Goal: Task Accomplishment & Management: Use online tool/utility

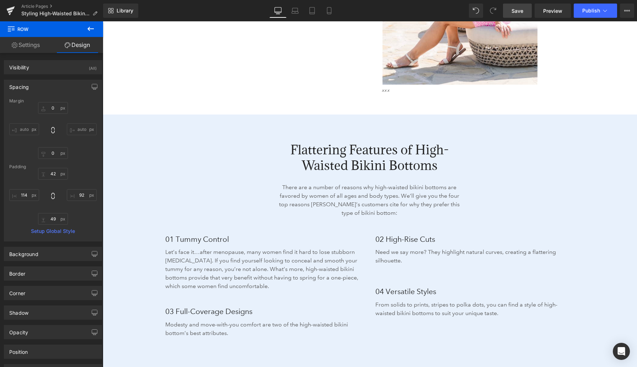
click at [513, 13] on span "Save" at bounding box center [518, 10] width 12 height 7
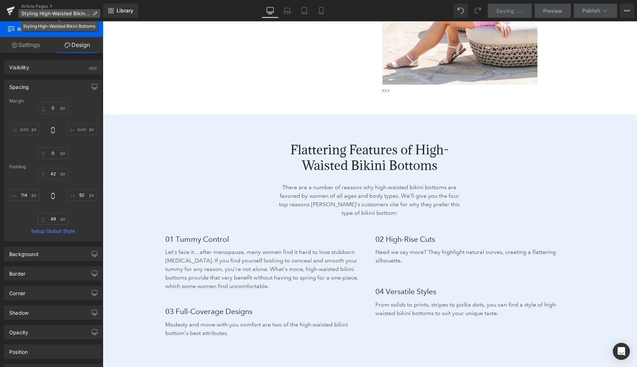
click at [46, 14] on span "Styling High-Waisted Bikini Bottoms" at bounding box center [55, 14] width 68 height 6
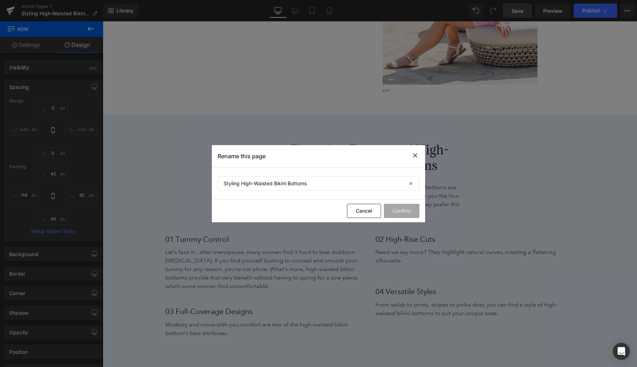
click at [0, 0] on icon at bounding box center [0, 0] width 0 height 0
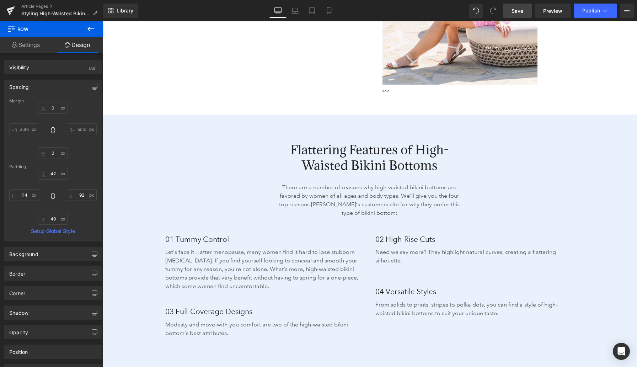
click at [521, 12] on span "Save" at bounding box center [518, 10] width 12 height 7
click at [47, 6] on link "Article Pages" at bounding box center [62, 7] width 82 height 6
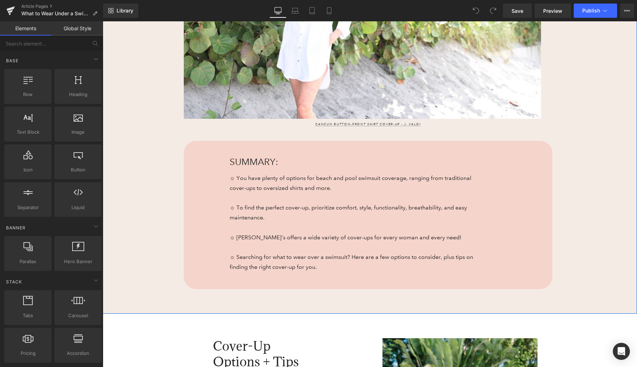
scroll to position [297, 0]
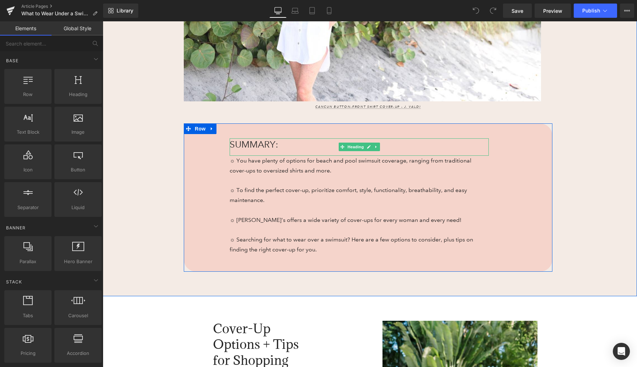
click at [252, 145] on span "SUMMARY:" at bounding box center [254, 144] width 49 height 11
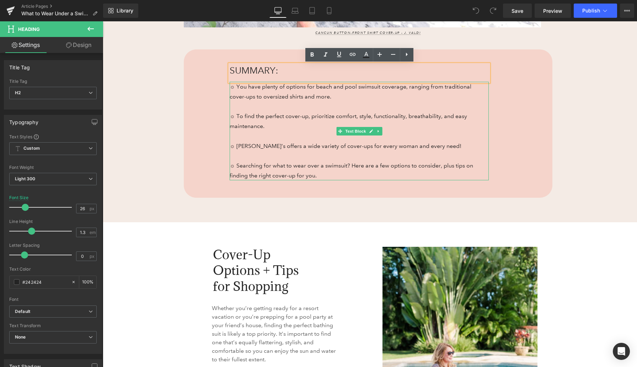
scroll to position [417, 0]
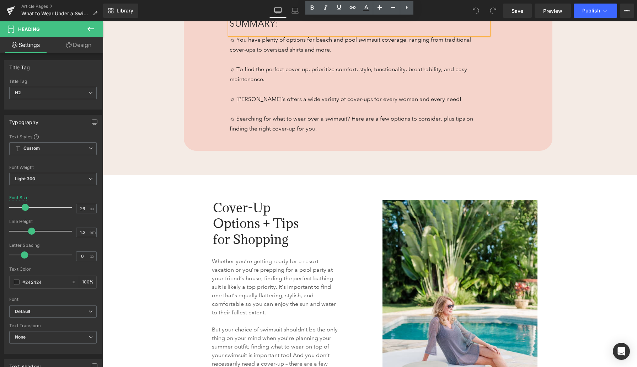
click at [250, 215] on span "Cover-Up Options + Tips for Shopping" at bounding box center [256, 223] width 86 height 48
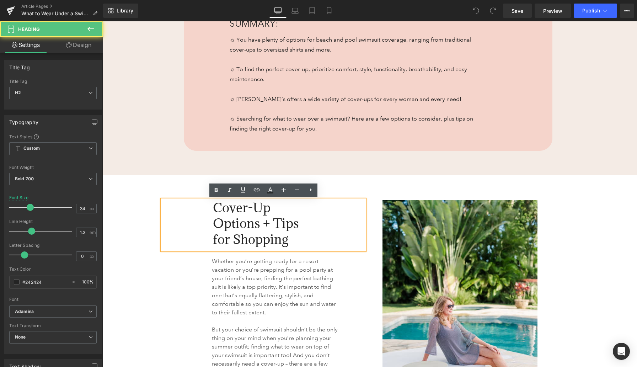
click at [236, 221] on span "Cover-Up Options + Tips for Shopping" at bounding box center [256, 223] width 86 height 48
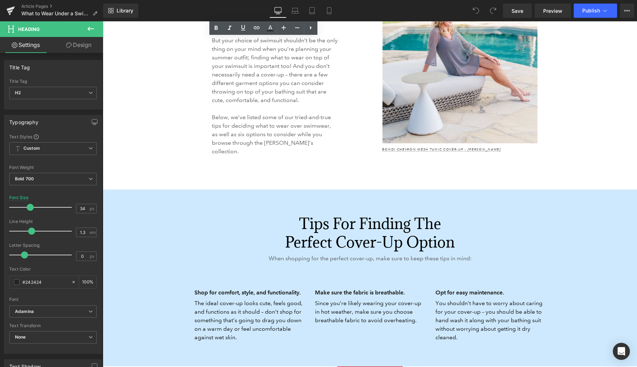
scroll to position [711, 0]
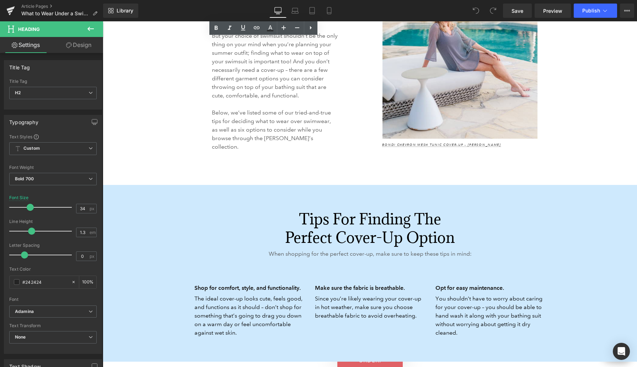
click at [319, 210] on h2 "Tips for Finding the Perfect Cover-Up Option" at bounding box center [370, 228] width 184 height 37
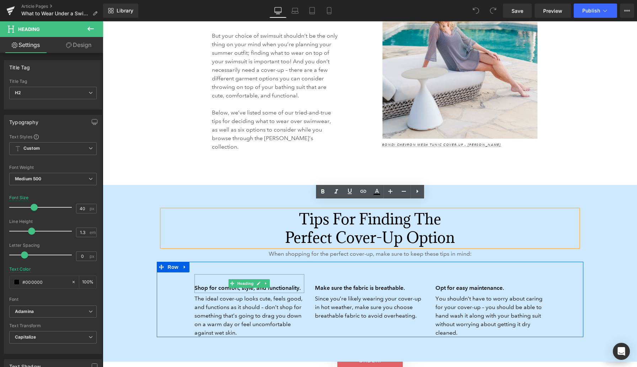
click at [213, 283] on h3 "Shop for comfort, style, and functionality." at bounding box center [250, 288] width 110 height 10
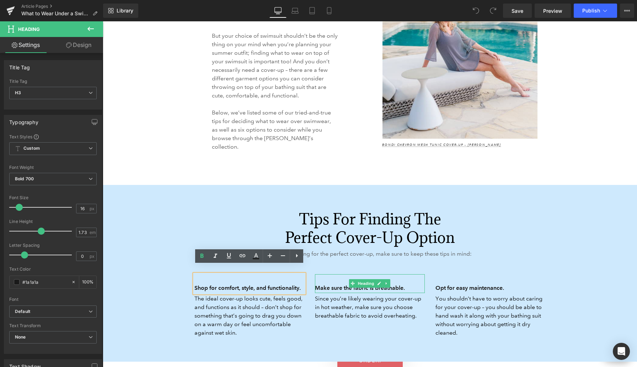
click at [332, 283] on h3 "Make sure the fabric is breathable." at bounding box center [370, 288] width 110 height 10
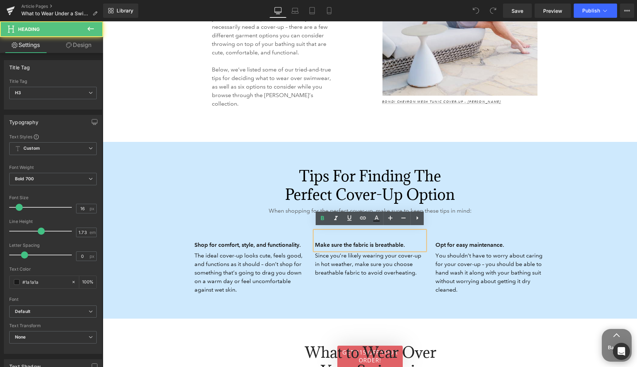
scroll to position [765, 0]
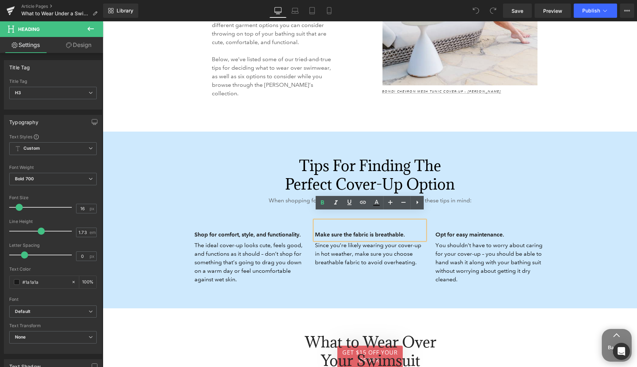
click at [457, 230] on h3 "Opt for easy maintenance." at bounding box center [491, 235] width 110 height 10
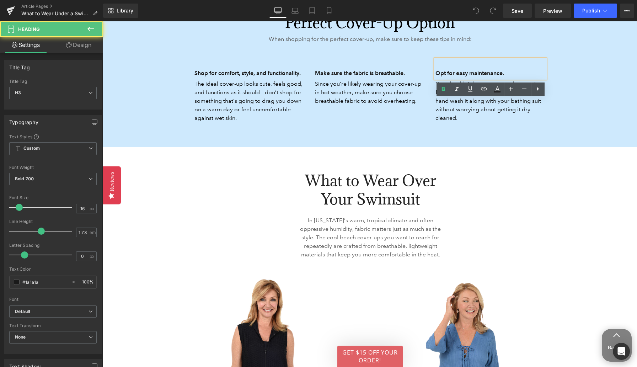
scroll to position [940, 0]
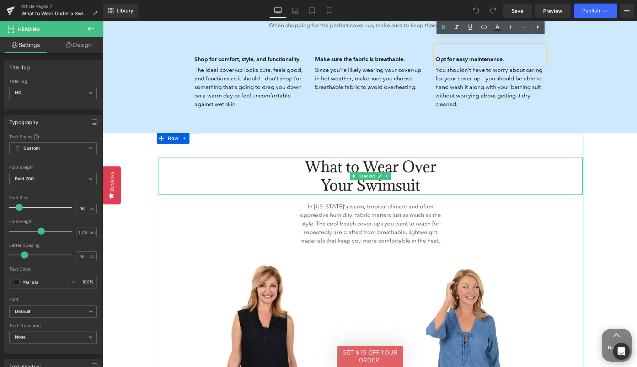
click at [324, 169] on h2 "What to Wear Over Your Swimsuit" at bounding box center [371, 176] width 156 height 37
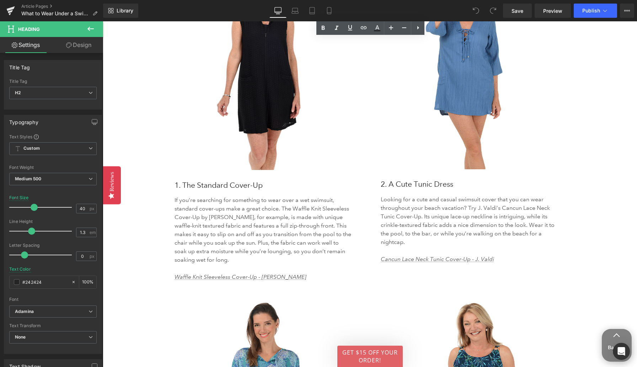
scroll to position [1260, 0]
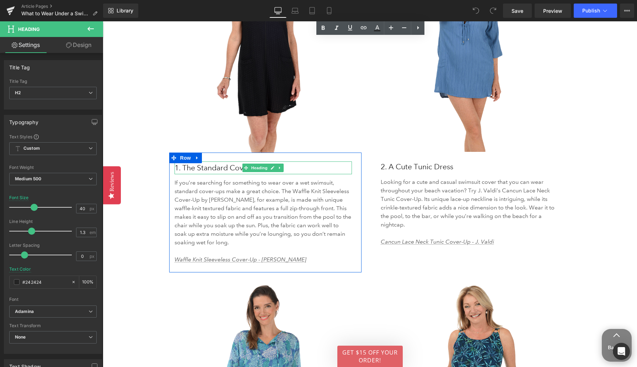
click at [200, 171] on h3 "1. The Standard Cover-Up" at bounding box center [263, 167] width 177 height 13
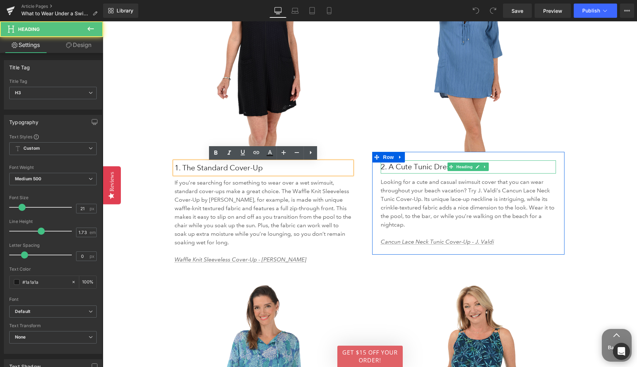
click at [412, 169] on h3 "2. A Cute Tunic Dress" at bounding box center [468, 166] width 175 height 13
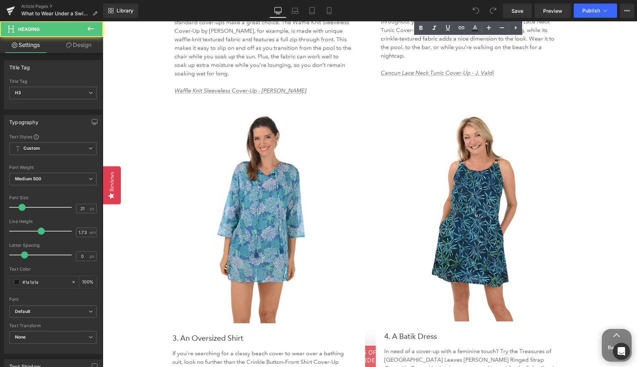
scroll to position [1443, 0]
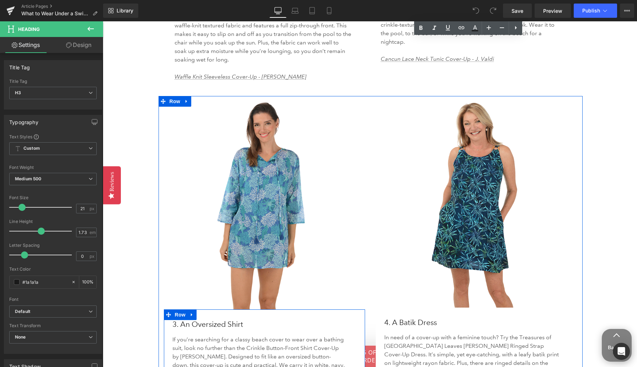
click at [198, 326] on h3 "3. An Oversized Shirt" at bounding box center [264, 324] width 185 height 13
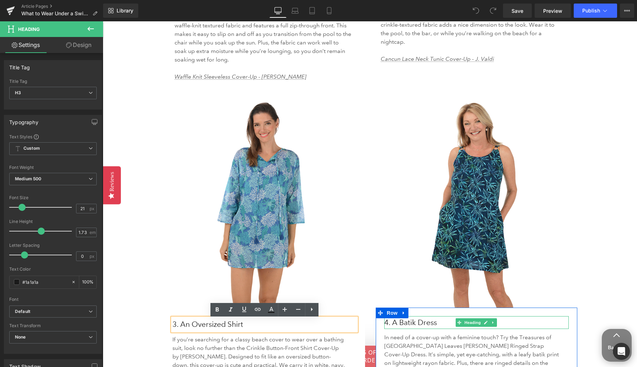
click at [404, 321] on h3 "4. A Batik Dress" at bounding box center [476, 322] width 185 height 13
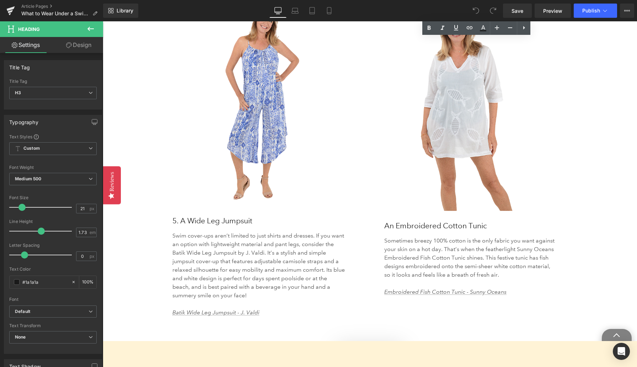
scroll to position [1880, 0]
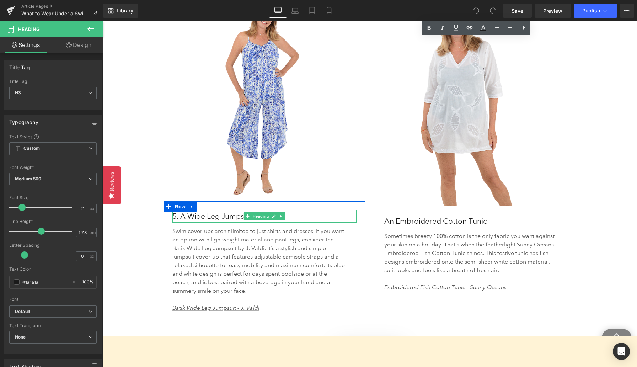
click at [199, 212] on h3 "5. A Wide Leg Jumpsuit" at bounding box center [264, 216] width 185 height 13
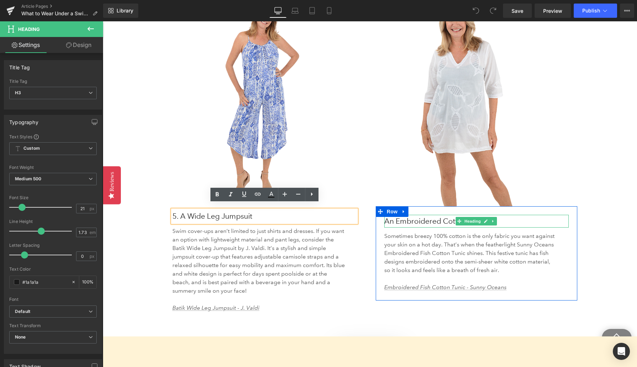
click at [423, 218] on h3 "An Embroidered Cotton Tunic" at bounding box center [476, 221] width 185 height 13
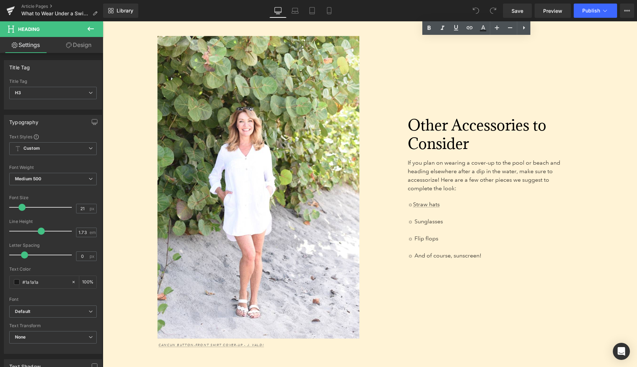
scroll to position [2443, 0]
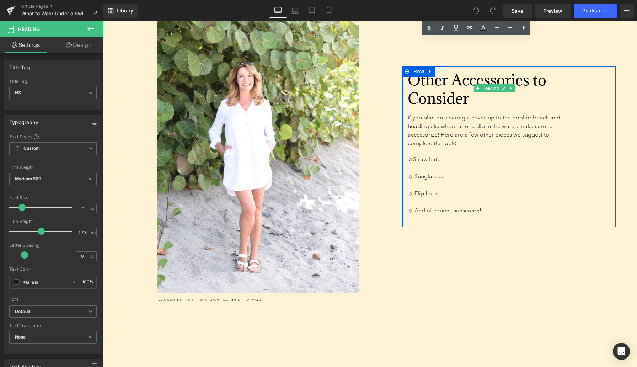
click at [424, 76] on span "Other Accessories to Consider" at bounding box center [477, 89] width 139 height 38
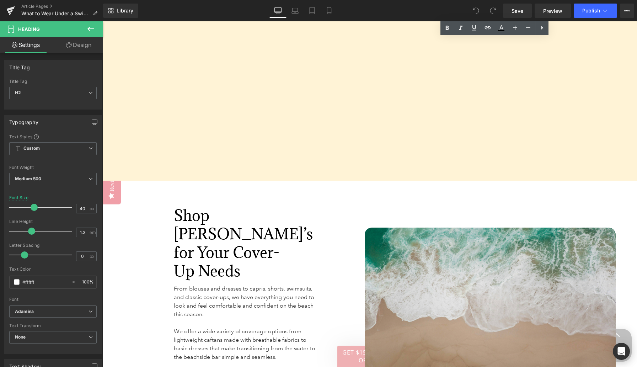
scroll to position [2844, 0]
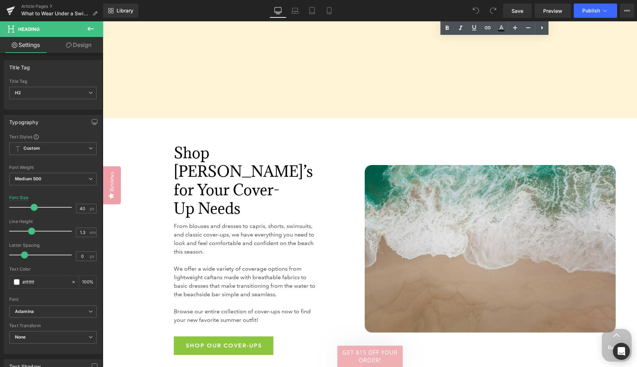
click at [226, 158] on span "Shop Anthony’s for Your Cover-Up Needs" at bounding box center [243, 180] width 139 height 75
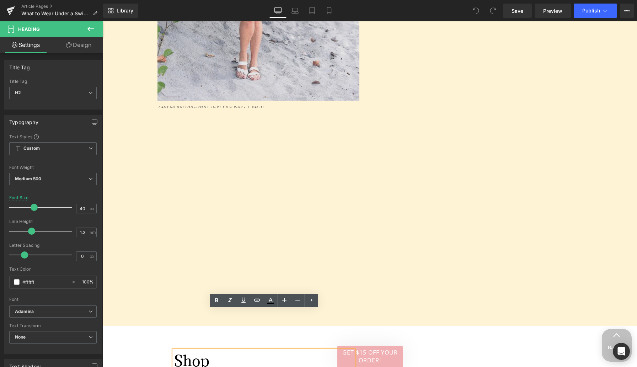
scroll to position [2603, 0]
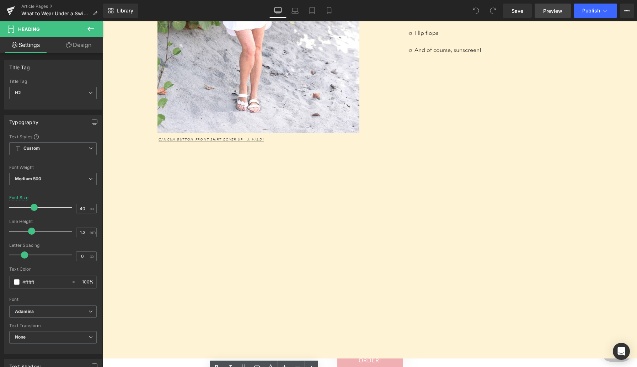
click at [558, 10] on span "Preview" at bounding box center [552, 10] width 19 height 7
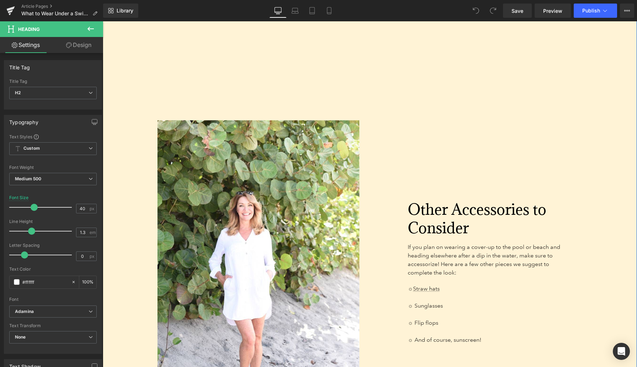
scroll to position [2270, 0]
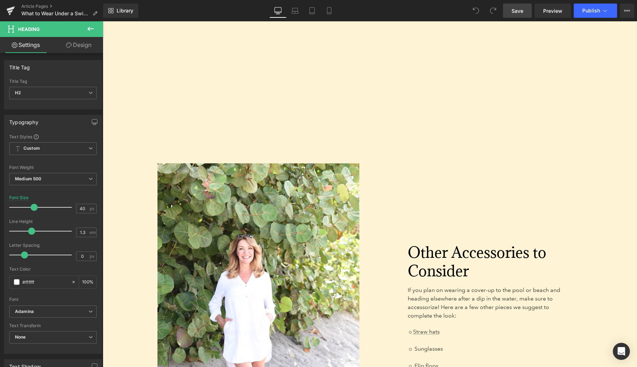
click at [510, 9] on link "Save" at bounding box center [517, 11] width 29 height 14
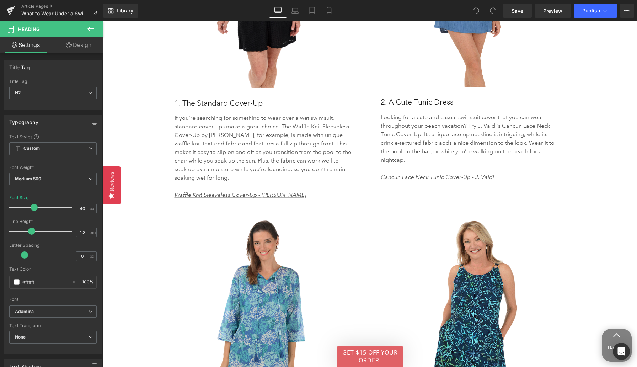
scroll to position [1173, 0]
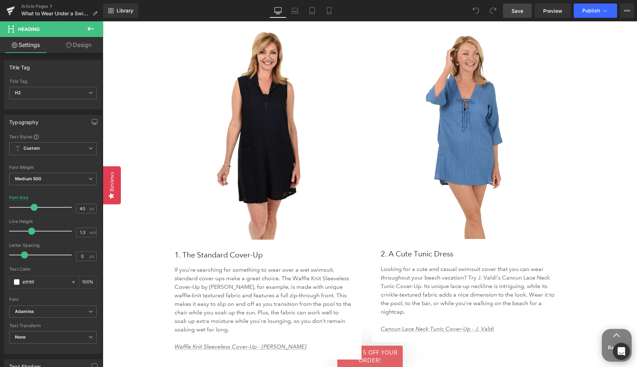
click at [522, 14] on span "Save" at bounding box center [518, 10] width 12 height 7
click at [44, 6] on link "Article Pages" at bounding box center [62, 7] width 82 height 6
